Goal: Transaction & Acquisition: Purchase product/service

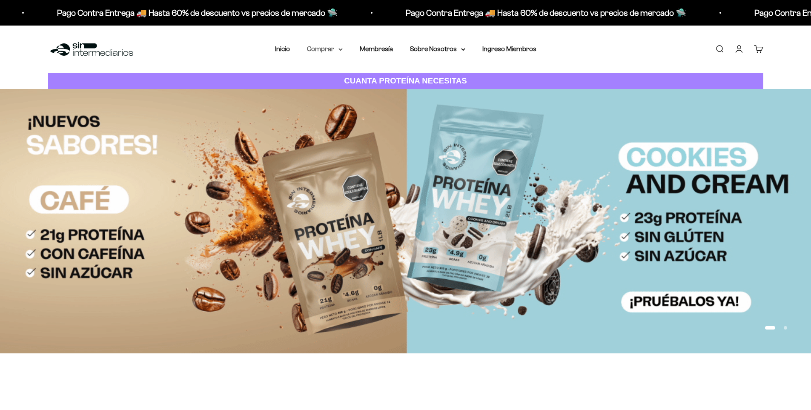
click at [335, 50] on summary "Comprar" at bounding box center [325, 48] width 36 height 11
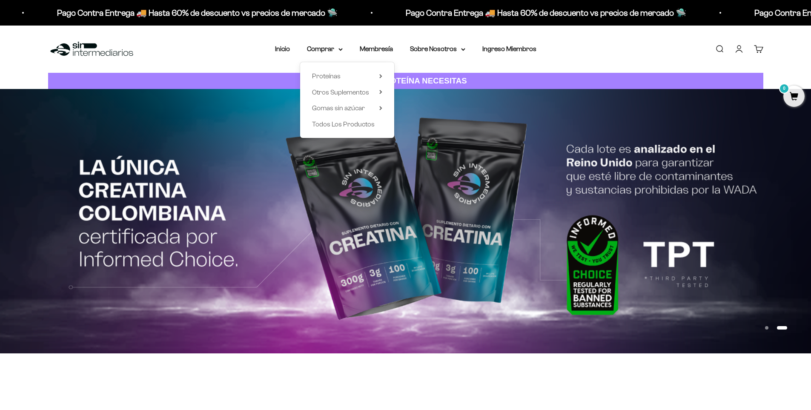
click at [742, 48] on link "Iniciar sesión" at bounding box center [739, 48] width 9 height 9
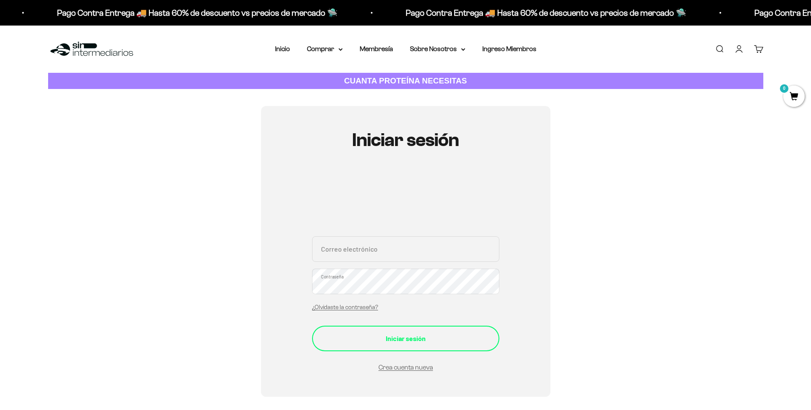
type input "[EMAIL_ADDRESS][DOMAIN_NAME]"
click at [411, 332] on button "Iniciar sesión" at bounding box center [405, 339] width 187 height 26
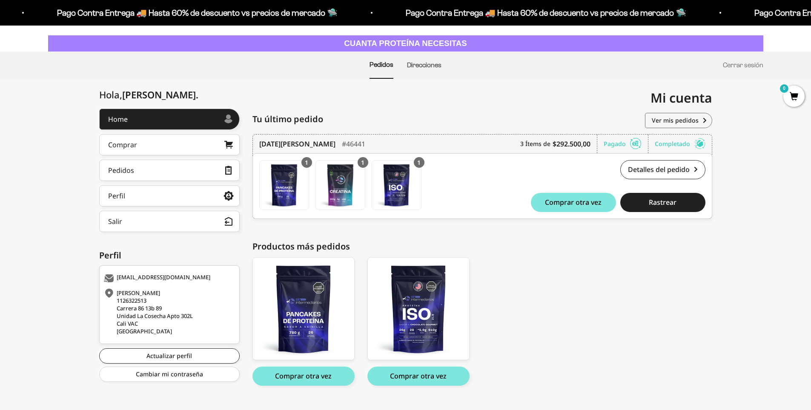
scroll to position [54, 0]
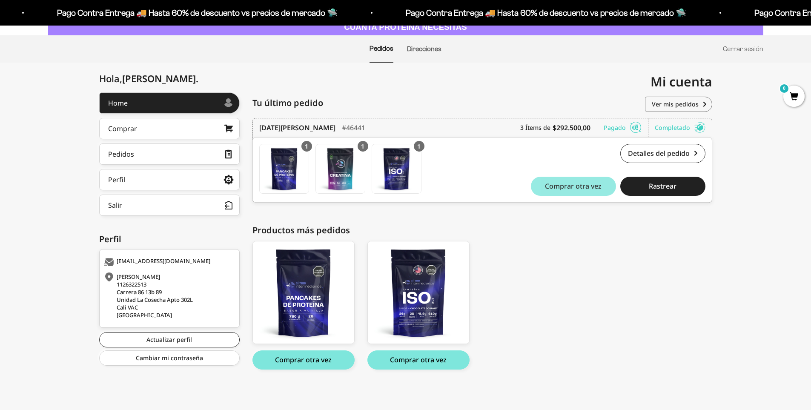
click at [581, 190] on span "Comprar otra vez" at bounding box center [573, 186] width 57 height 7
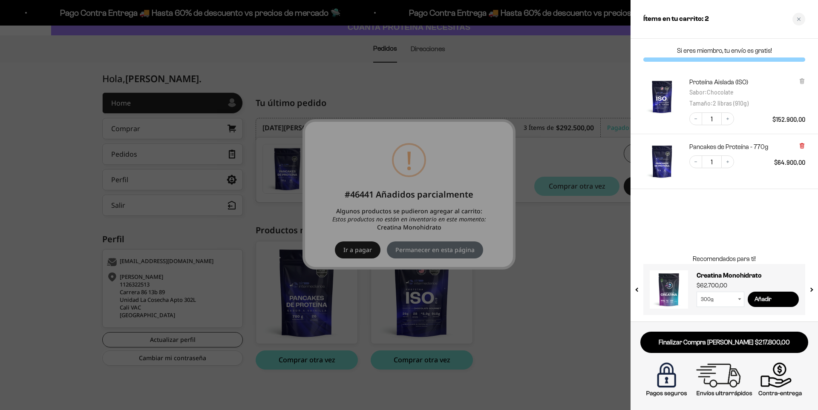
click at [800, 146] on icon at bounding box center [801, 146] width 3 height 4
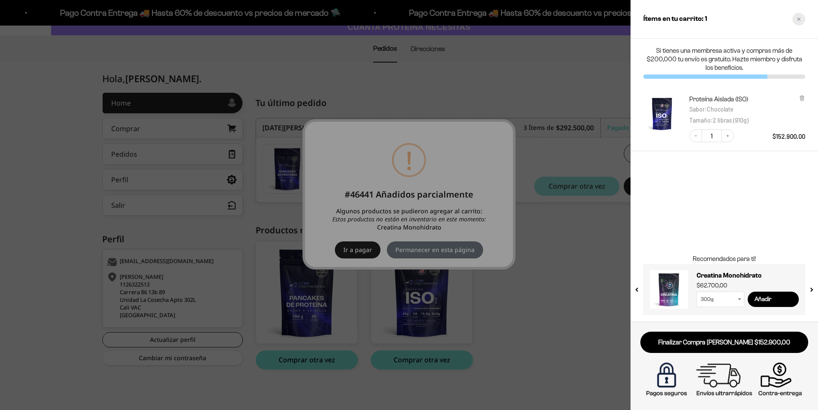
click at [794, 16] on div "Close cart" at bounding box center [798, 19] width 13 height 13
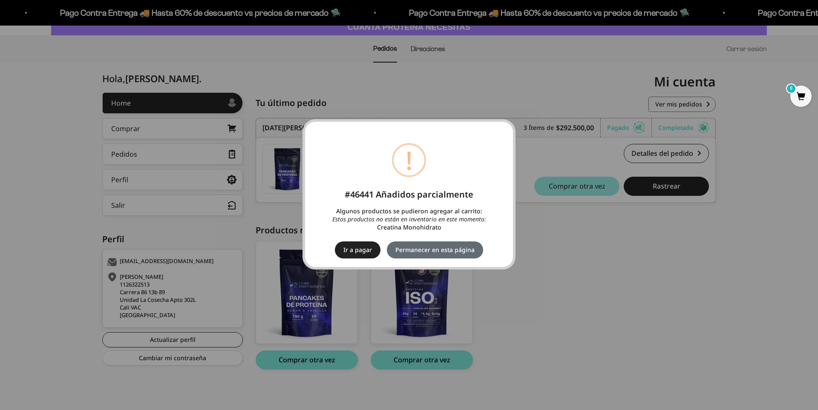
click at [455, 248] on button "Permanecer en esta página" at bounding box center [435, 250] width 96 height 17
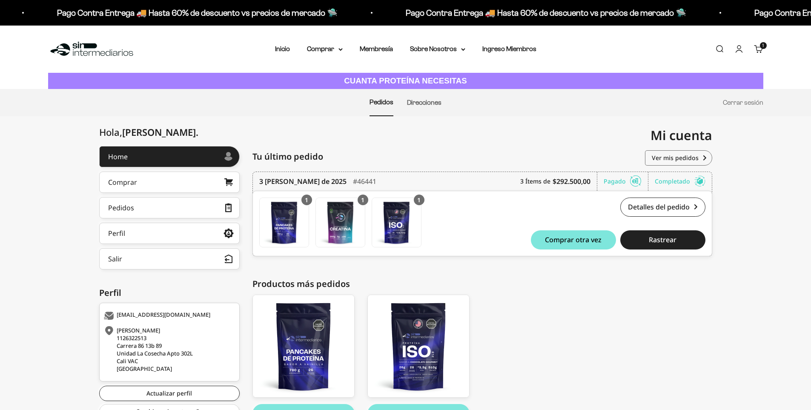
scroll to position [54, 0]
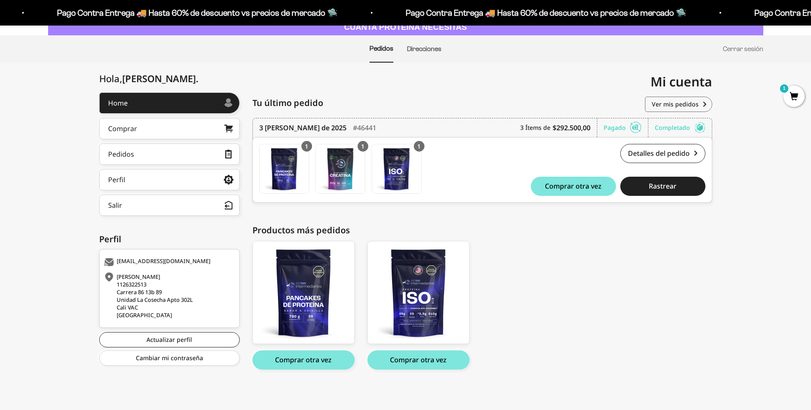
click at [787, 97] on span "1" at bounding box center [794, 96] width 21 height 21
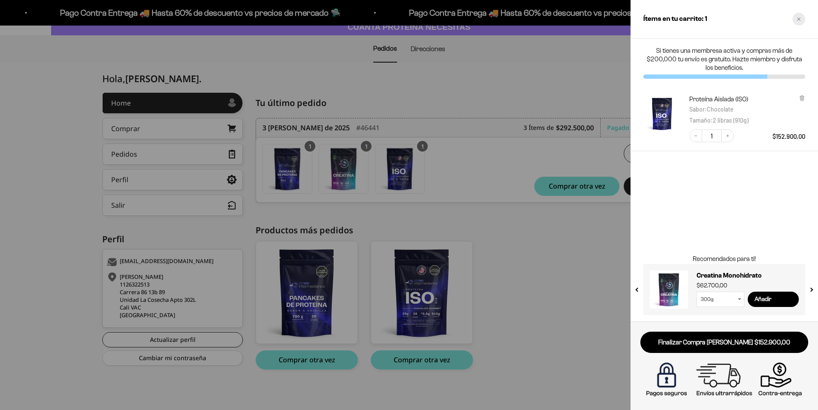
click at [802, 22] on div "Close cart" at bounding box center [798, 19] width 13 height 13
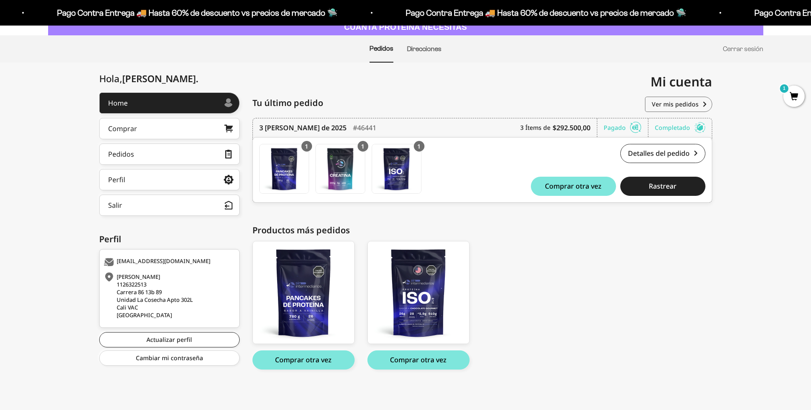
scroll to position [0, 0]
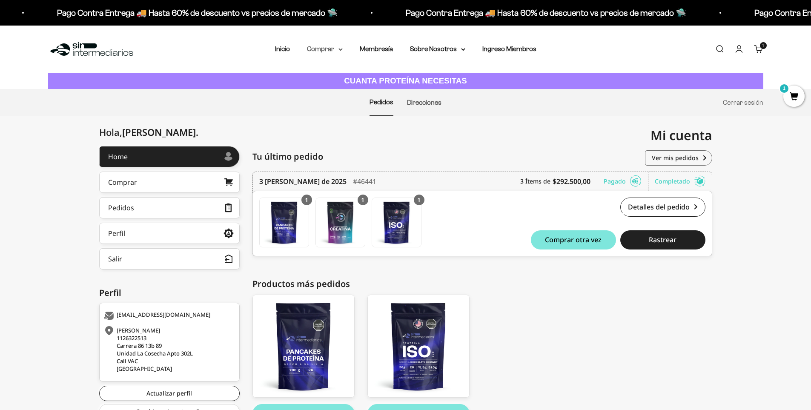
click at [331, 49] on summary "Comprar" at bounding box center [325, 48] width 36 height 11
click at [360, 89] on span "Otros Suplementos" at bounding box center [340, 92] width 57 height 7
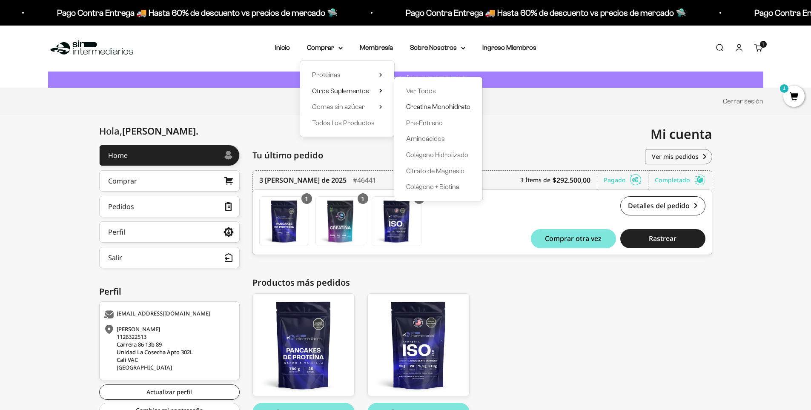
scroll to position [2, 0]
click at [417, 105] on span "Creatina Monohidrato" at bounding box center [438, 106] width 64 height 7
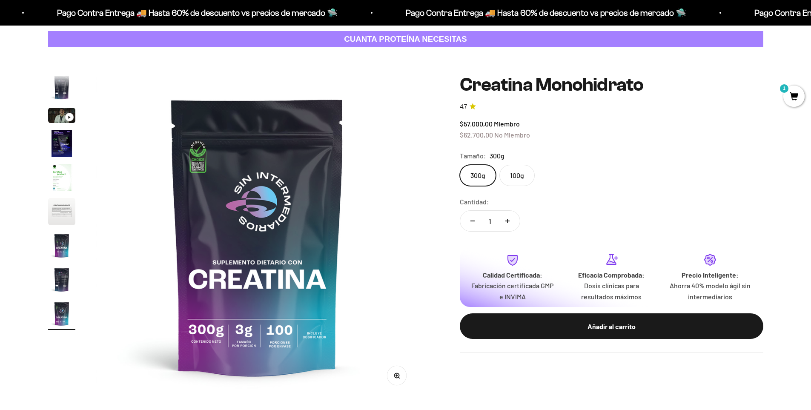
scroll to position [42, 0]
click at [521, 174] on label "100g" at bounding box center [517, 174] width 35 height 21
click at [460, 164] on input "100g" at bounding box center [460, 164] width 0 height 0
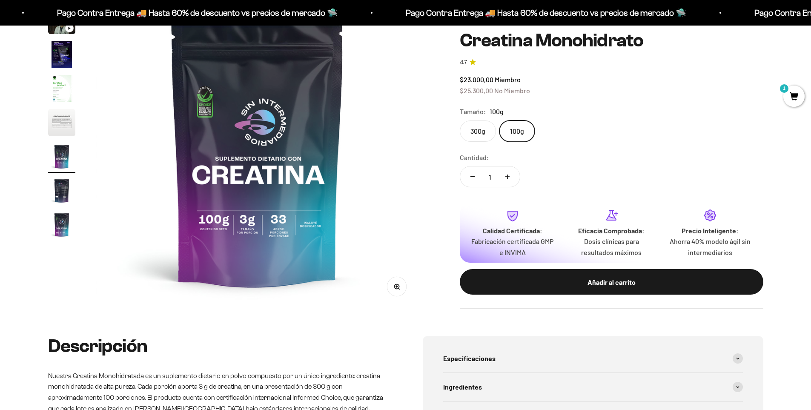
scroll to position [131, 0]
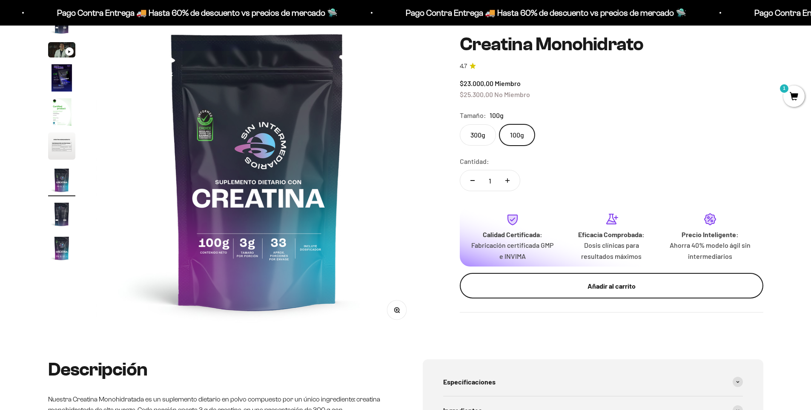
click at [557, 280] on div "Añadir al carrito" at bounding box center [612, 285] width 270 height 11
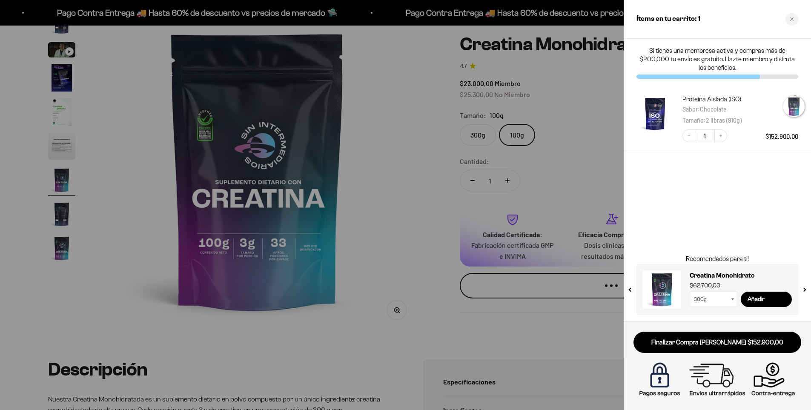
scroll to position [107, 0]
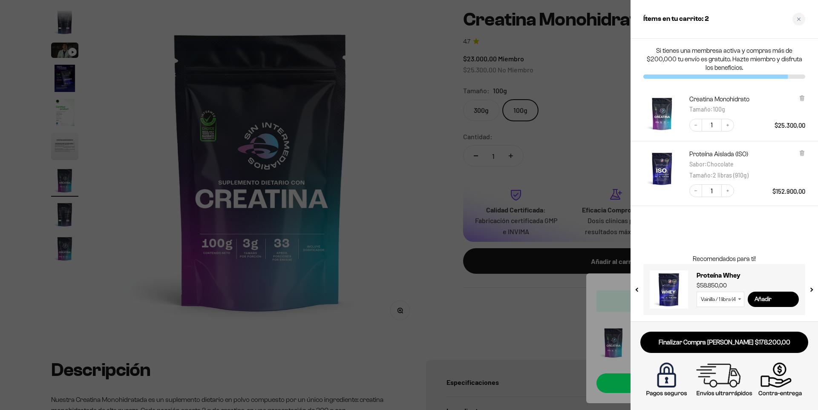
click at [380, 205] on div at bounding box center [409, 205] width 818 height 410
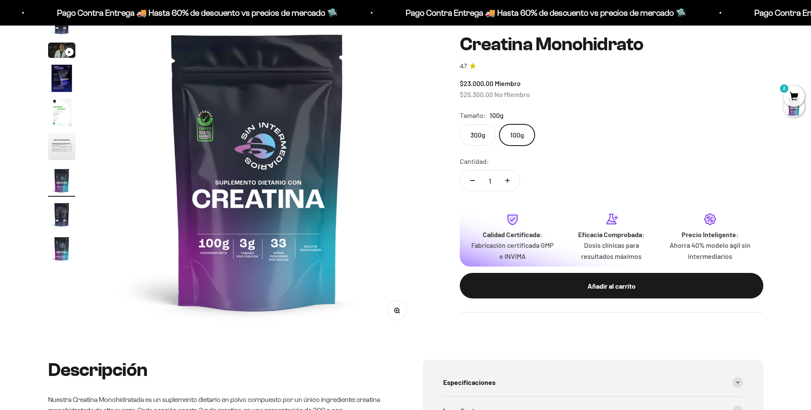
click at [251, 198] on img at bounding box center [257, 170] width 323 height 323
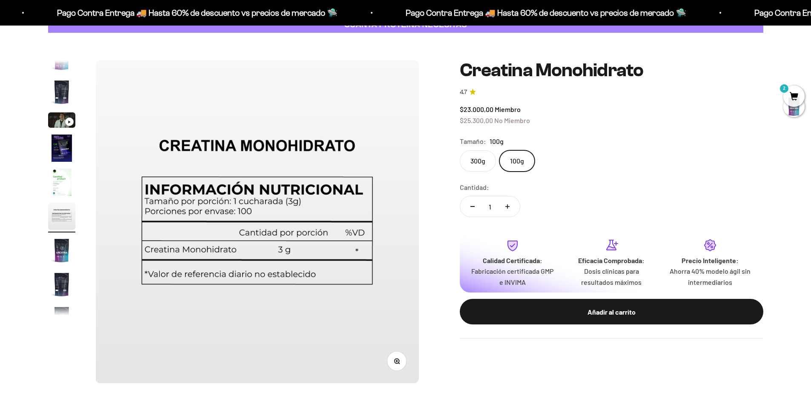
scroll to position [47, 0]
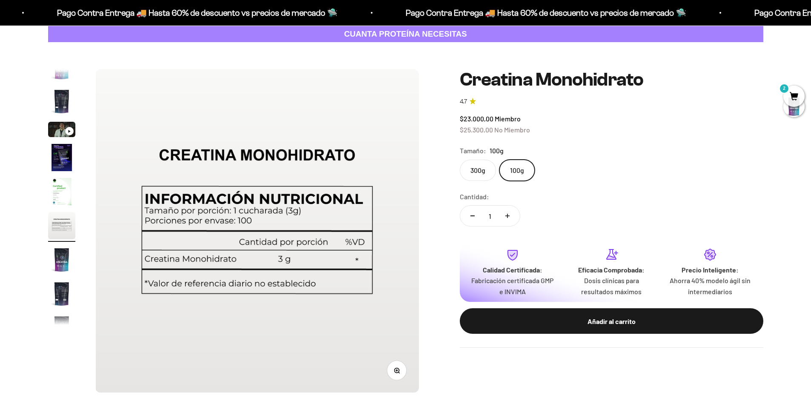
click at [70, 198] on img "Ir al artículo 5" at bounding box center [61, 191] width 27 height 27
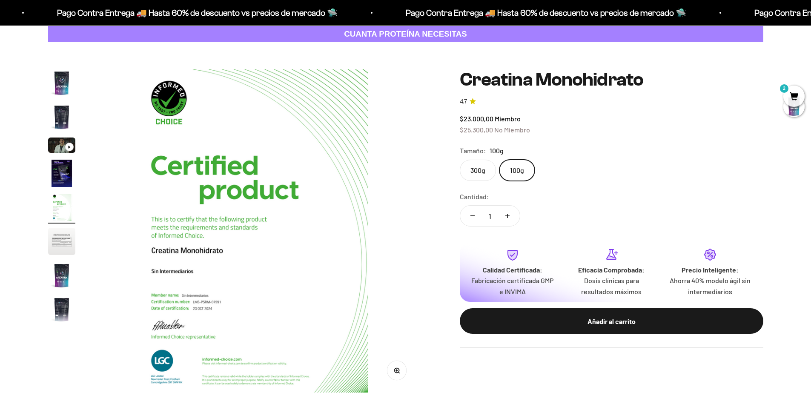
scroll to position [0, 1334]
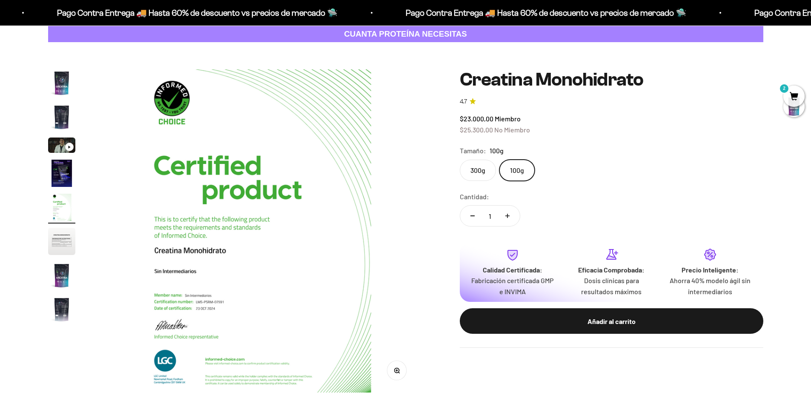
click at [61, 79] on img "Ir al artículo 1" at bounding box center [61, 82] width 27 height 27
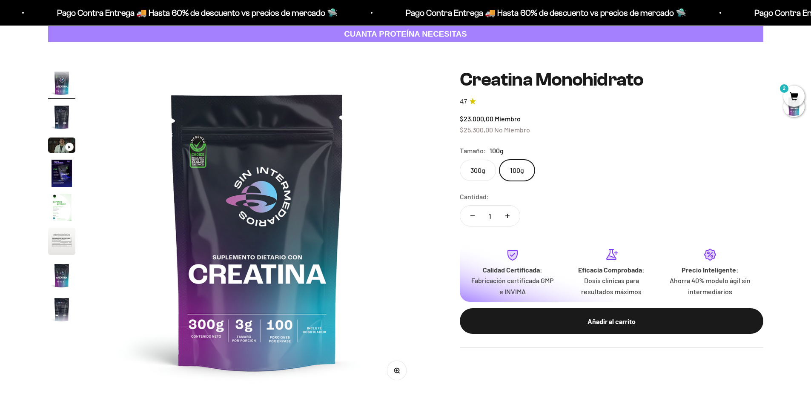
scroll to position [30, 0]
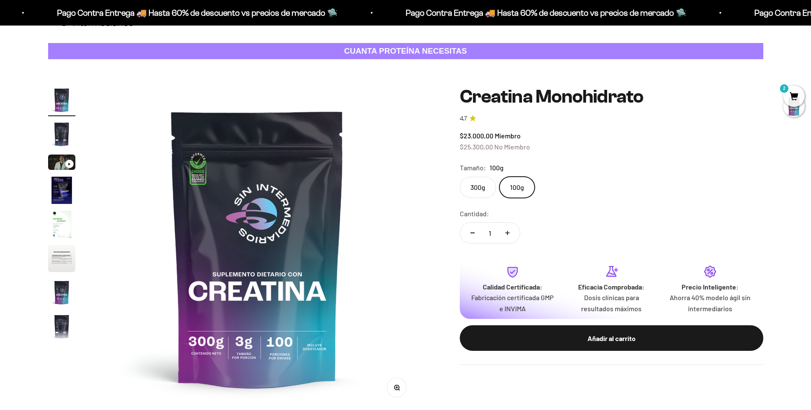
click at [66, 129] on img "Ir al artículo 2" at bounding box center [61, 134] width 27 height 27
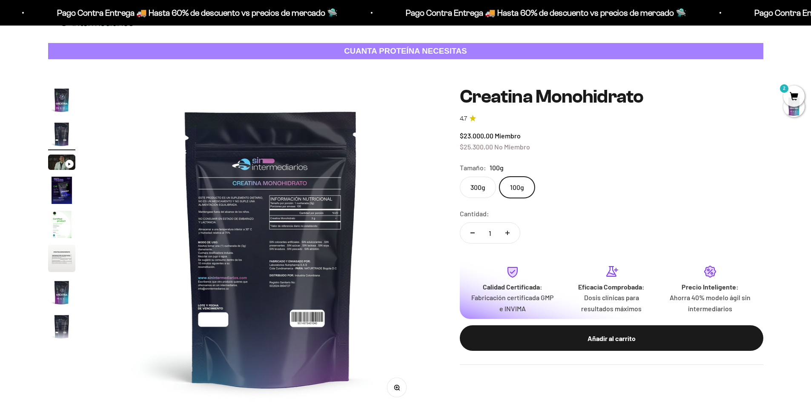
scroll to position [0, 334]
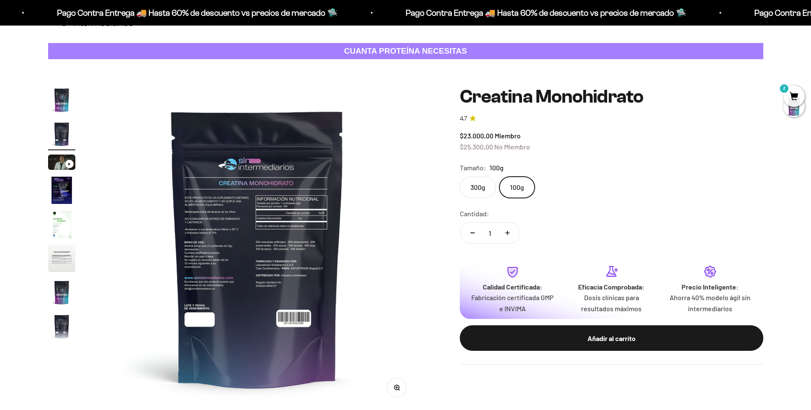
click at [63, 192] on img "Ir al artículo 4" at bounding box center [61, 190] width 27 height 27
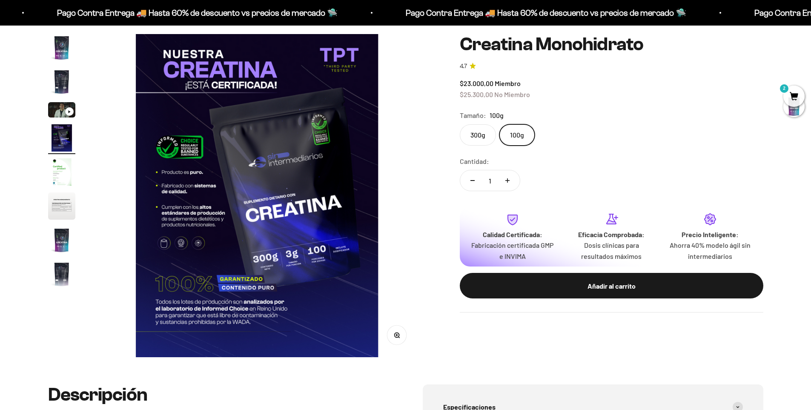
scroll to position [86, 0]
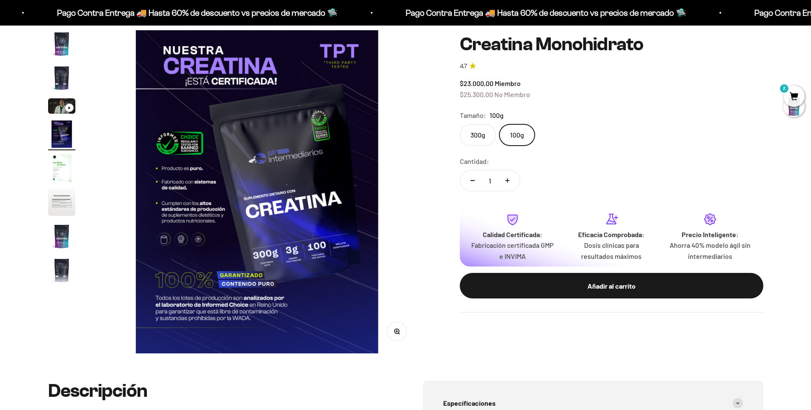
click at [59, 167] on img "Ir al artículo 5" at bounding box center [61, 168] width 27 height 27
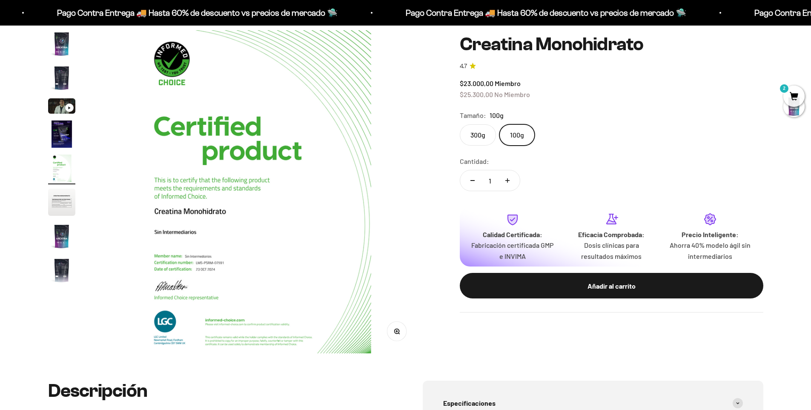
click at [55, 198] on img "Ir al artículo 6" at bounding box center [61, 202] width 27 height 27
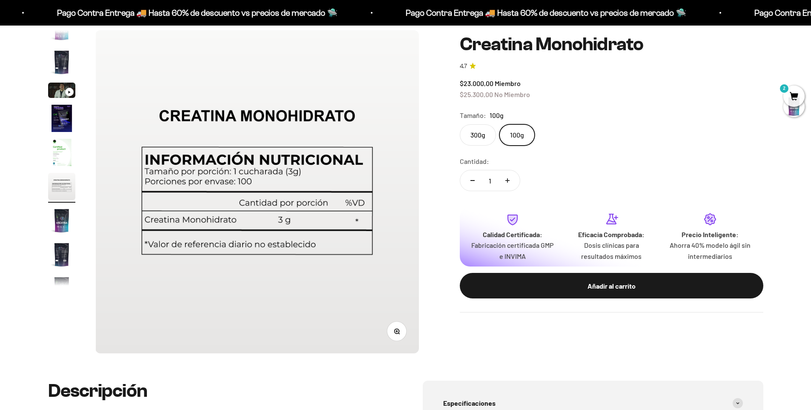
click at [63, 156] on img "Ir al artículo 5" at bounding box center [61, 152] width 27 height 27
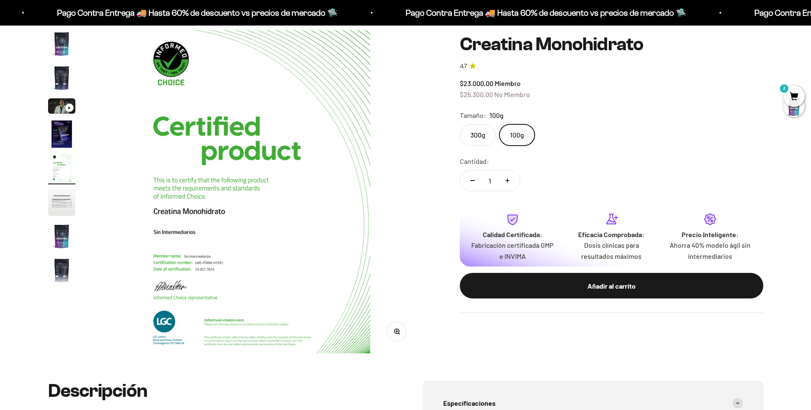
scroll to position [0, 1334]
click at [62, 187] on page-dots at bounding box center [61, 158] width 27 height 256
click at [62, 198] on img "Ir al artículo 6" at bounding box center [61, 202] width 27 height 27
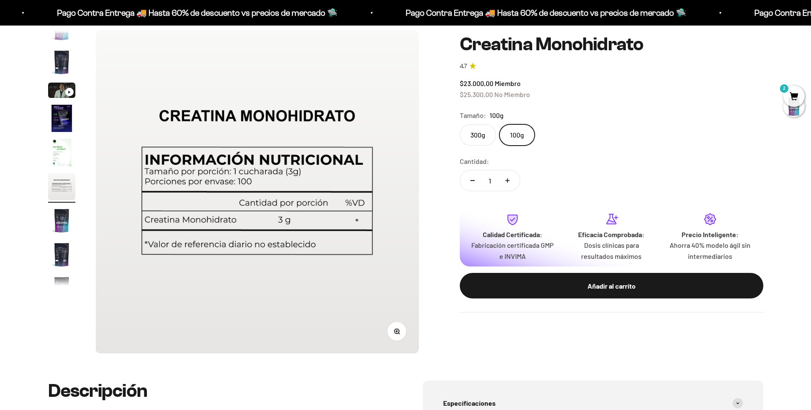
click at [53, 230] on img "Ir al artículo 7" at bounding box center [61, 220] width 27 height 27
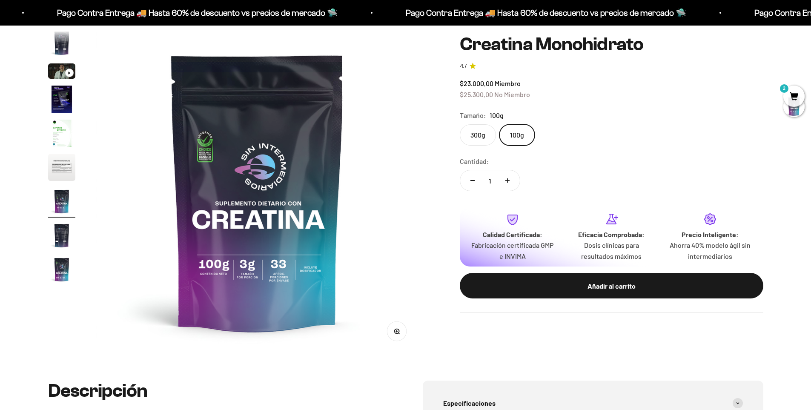
click at [63, 236] on img "Ir al artículo 8" at bounding box center [61, 235] width 27 height 27
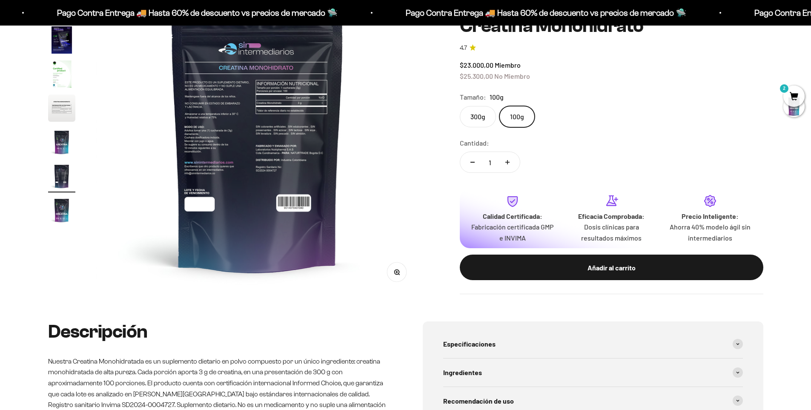
click at [66, 215] on img "Ir al artículo 9" at bounding box center [61, 210] width 27 height 27
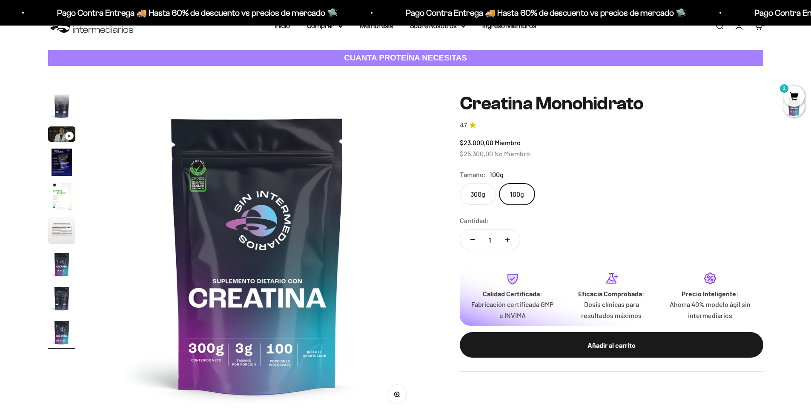
click at [710, 293] on strong "Precio Inteligente:" at bounding box center [710, 294] width 57 height 8
click at [708, 305] on p "Ahorra 40% modelo ágil sin intermediarios" at bounding box center [710, 310] width 85 height 22
click at [709, 273] on icon at bounding box center [711, 279] width 12 height 12
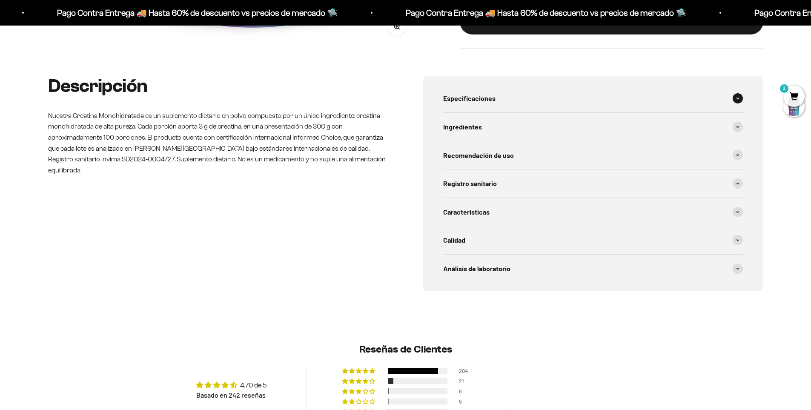
click at [742, 99] on span at bounding box center [738, 98] width 10 height 10
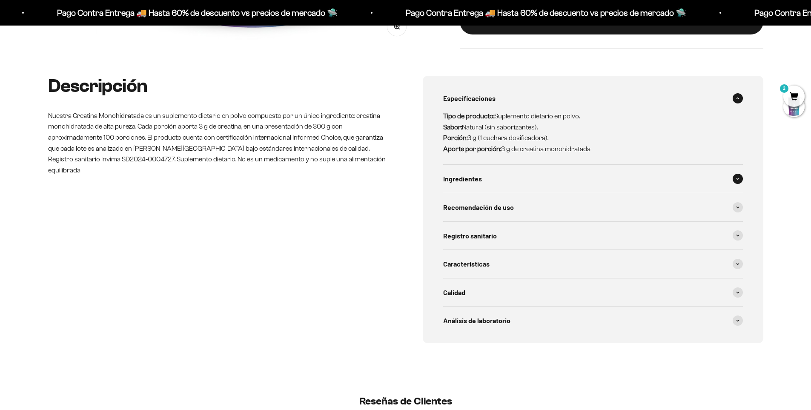
click at [738, 178] on icon at bounding box center [737, 179] width 3 height 3
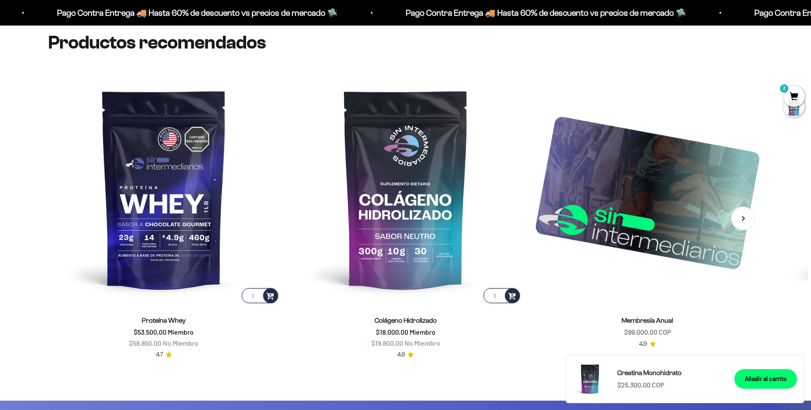
scroll to position [1398, 0]
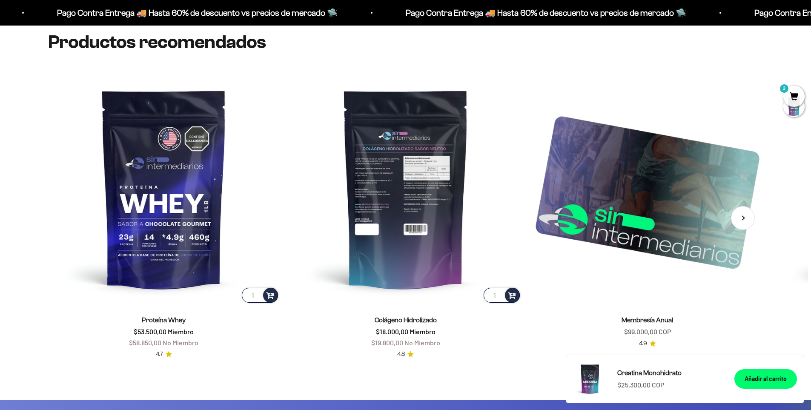
click at [453, 160] on img at bounding box center [406, 189] width 232 height 232
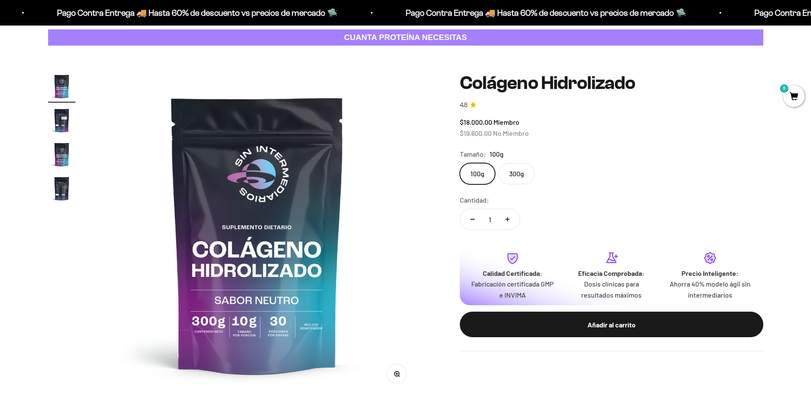
scroll to position [47, 0]
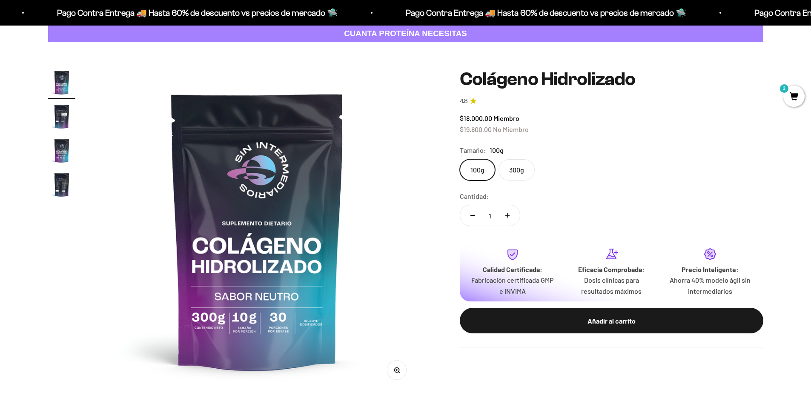
click at [58, 118] on img "Ir al artículo 2" at bounding box center [61, 116] width 27 height 27
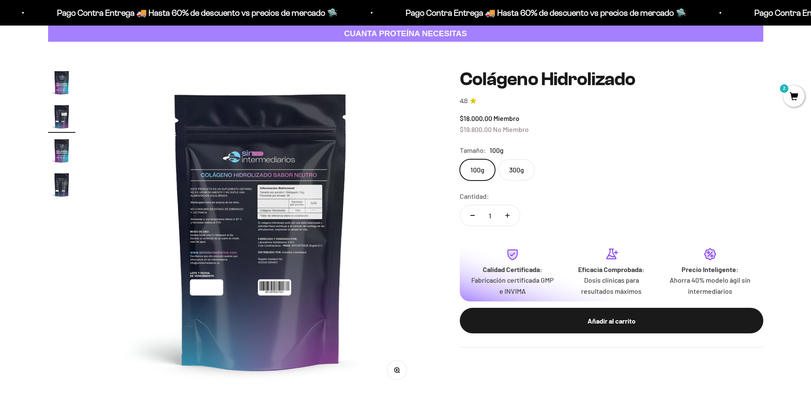
scroll to position [0, 334]
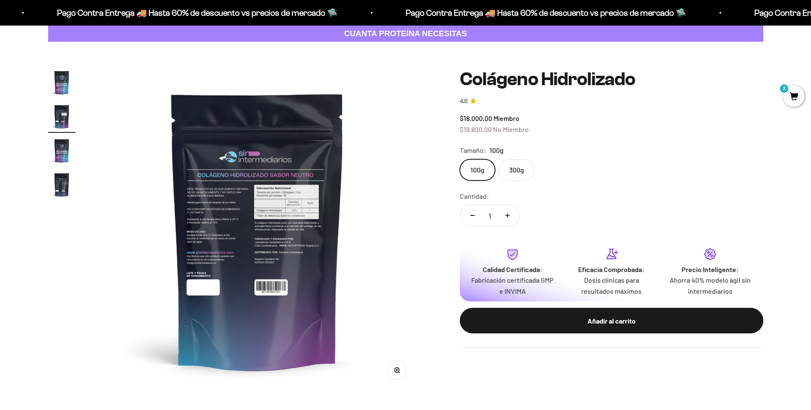
click at [67, 154] on img "Ir al artículo 3" at bounding box center [61, 150] width 27 height 27
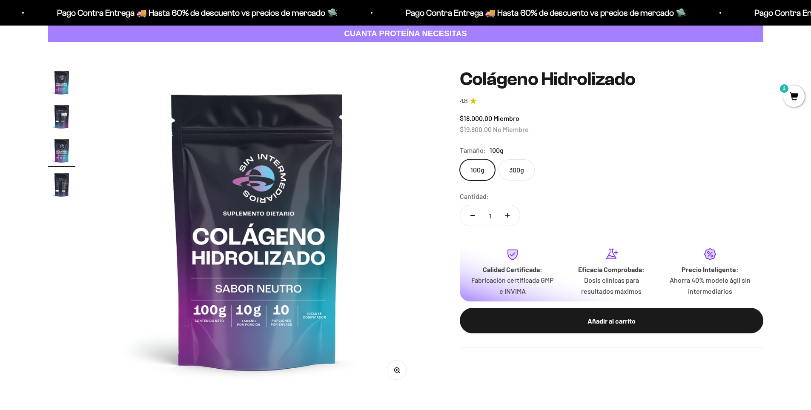
click at [66, 192] on img "Ir al artículo 4" at bounding box center [61, 184] width 27 height 27
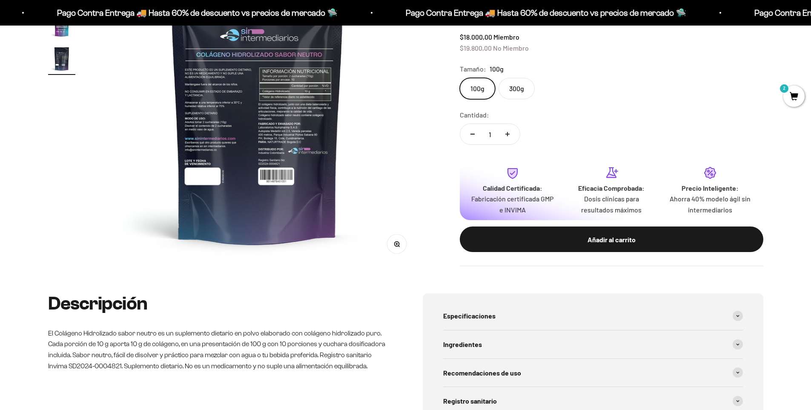
scroll to position [0, 0]
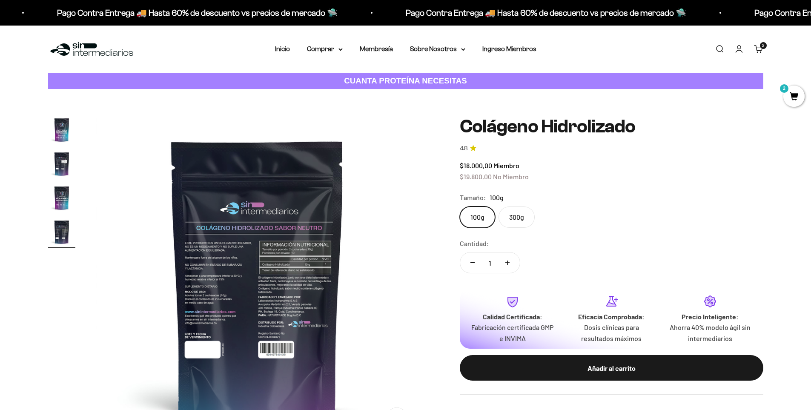
click at [62, 196] on img "Ir al artículo 3" at bounding box center [61, 197] width 27 height 27
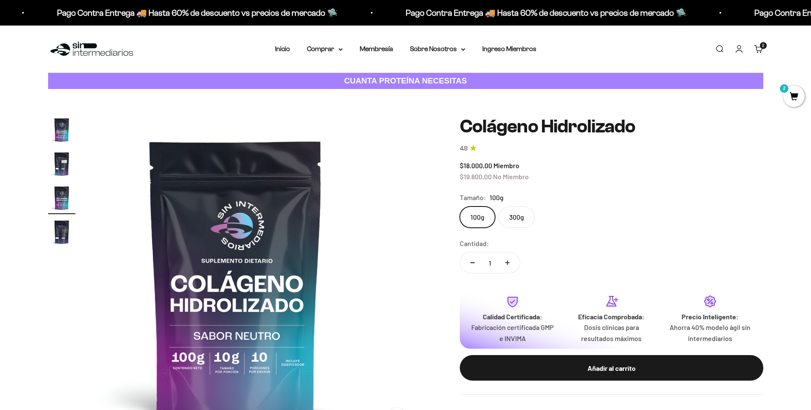
scroll to position [0, 667]
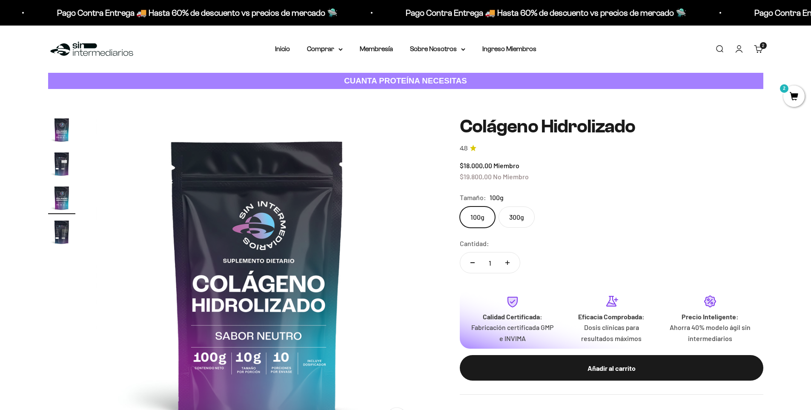
click at [65, 170] on img "Ir al artículo 2" at bounding box center [61, 163] width 27 height 27
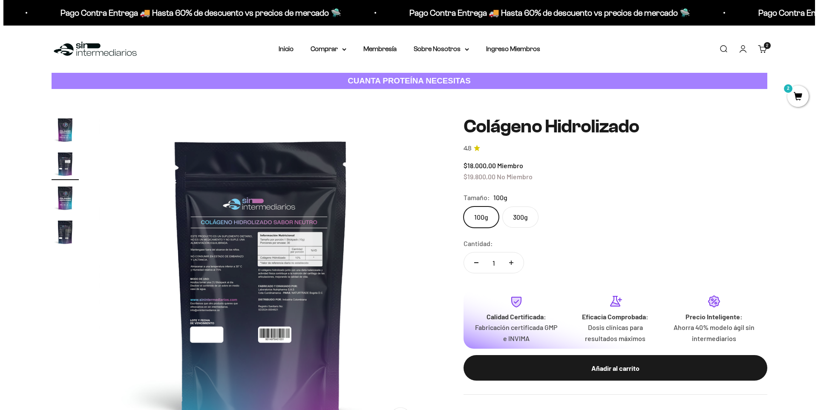
scroll to position [0, 0]
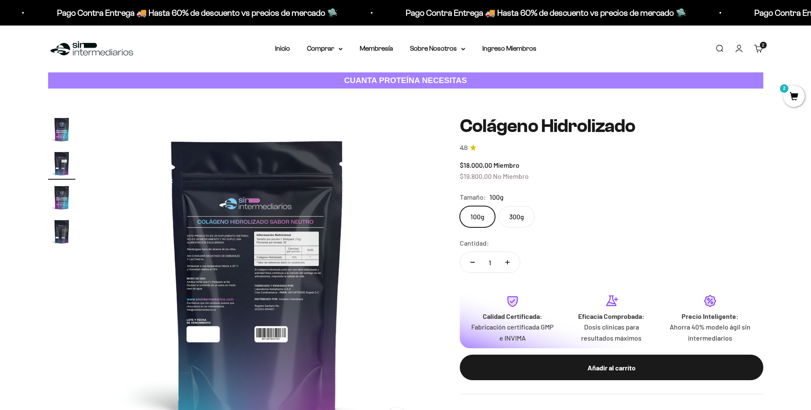
click at [798, 98] on span "2" at bounding box center [794, 96] width 21 height 21
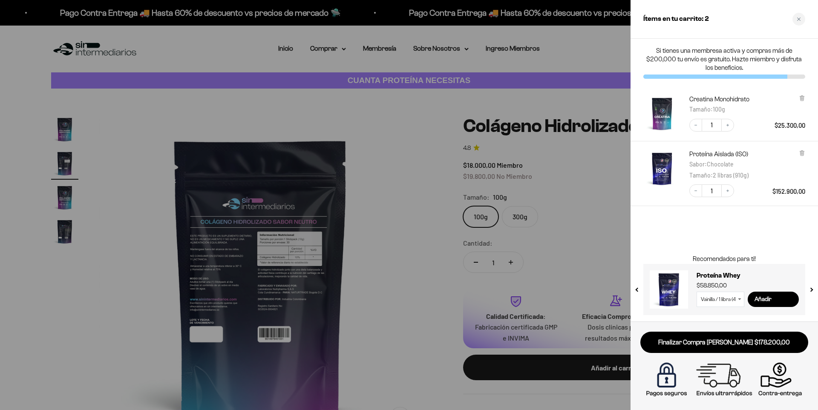
click at [665, 174] on img "Proteína Aislada (ISO) - Chocolate / 2 libras (910g)" at bounding box center [661, 168] width 37 height 37
click at [666, 153] on img "Proteína Aislada (ISO) - Chocolate / 2 libras (910g)" at bounding box center [661, 168] width 37 height 37
click at [702, 150] on link "Proteína Aislada (ISO)" at bounding box center [718, 154] width 59 height 9
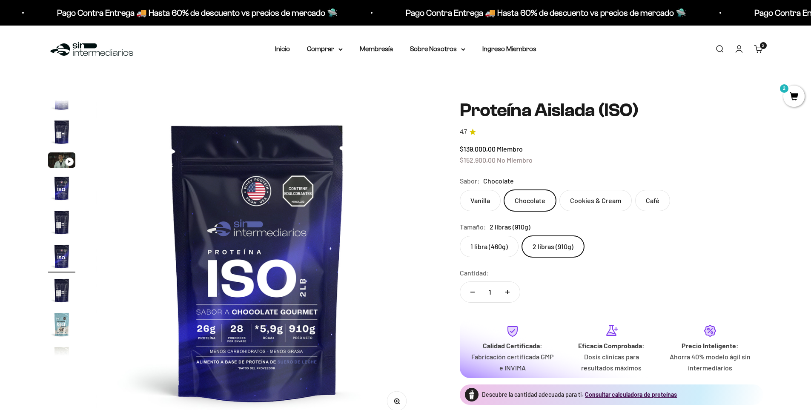
click at [790, 93] on span "2" at bounding box center [794, 96] width 21 height 21
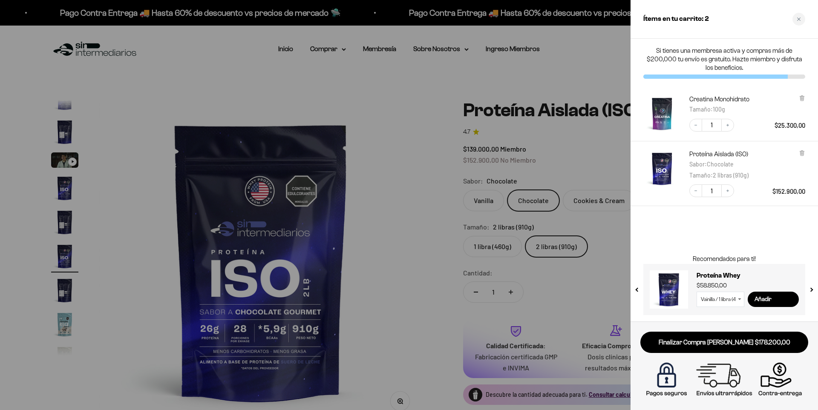
click at [811, 284] on button "next slide / item" at bounding box center [810, 287] width 7 height 51
click at [777, 297] on input "Añadir" at bounding box center [773, 299] width 51 height 15
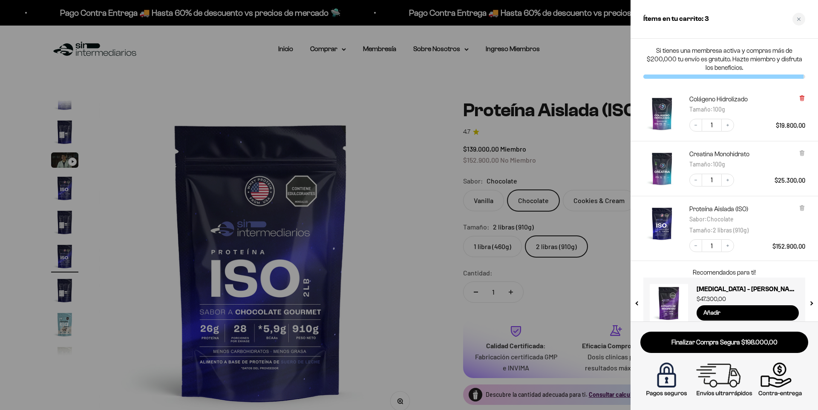
click at [801, 96] on icon at bounding box center [801, 98] width 3 height 4
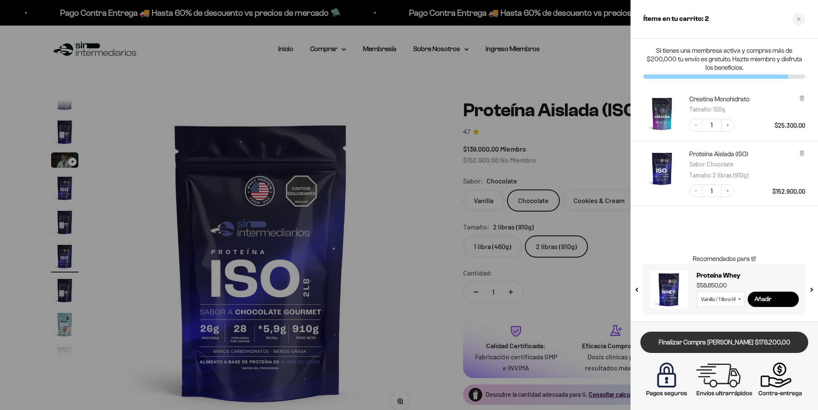
click at [740, 337] on link "Finalizar Compra [PERSON_NAME] $178.200,00" at bounding box center [724, 343] width 168 height 22
